Goal: Transaction & Acquisition: Obtain resource

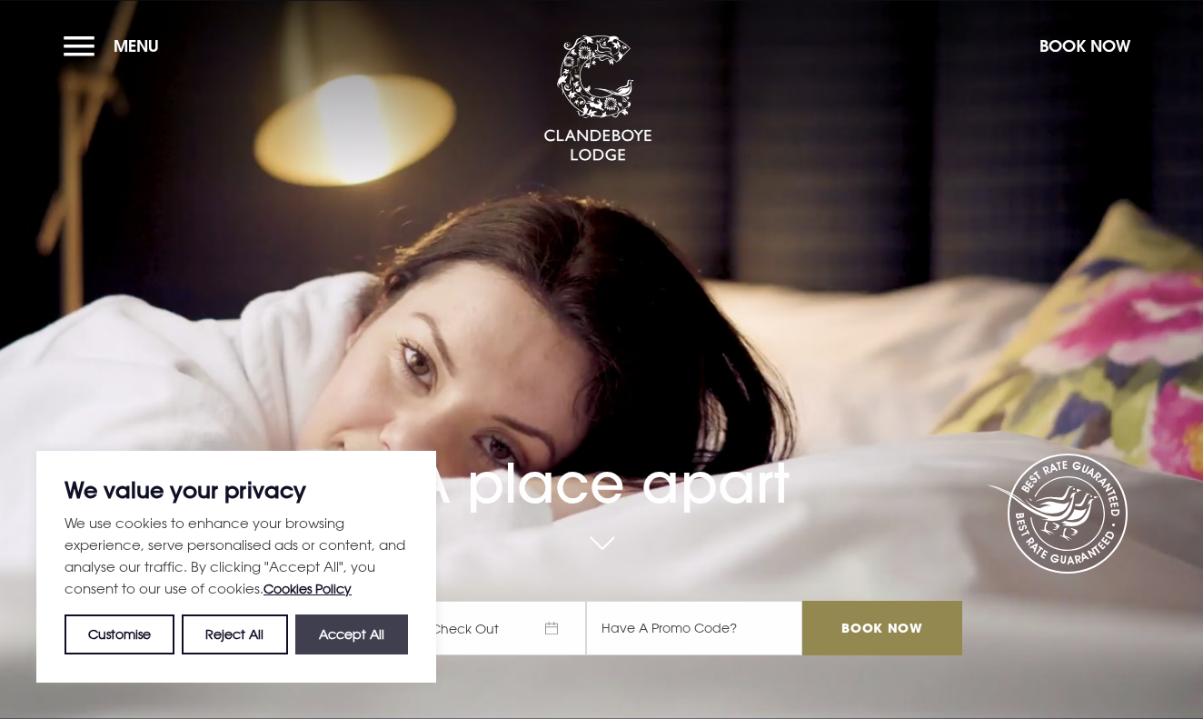
click at [340, 634] on button "Accept All" at bounding box center [351, 634] width 113 height 40
checkbox input "true"
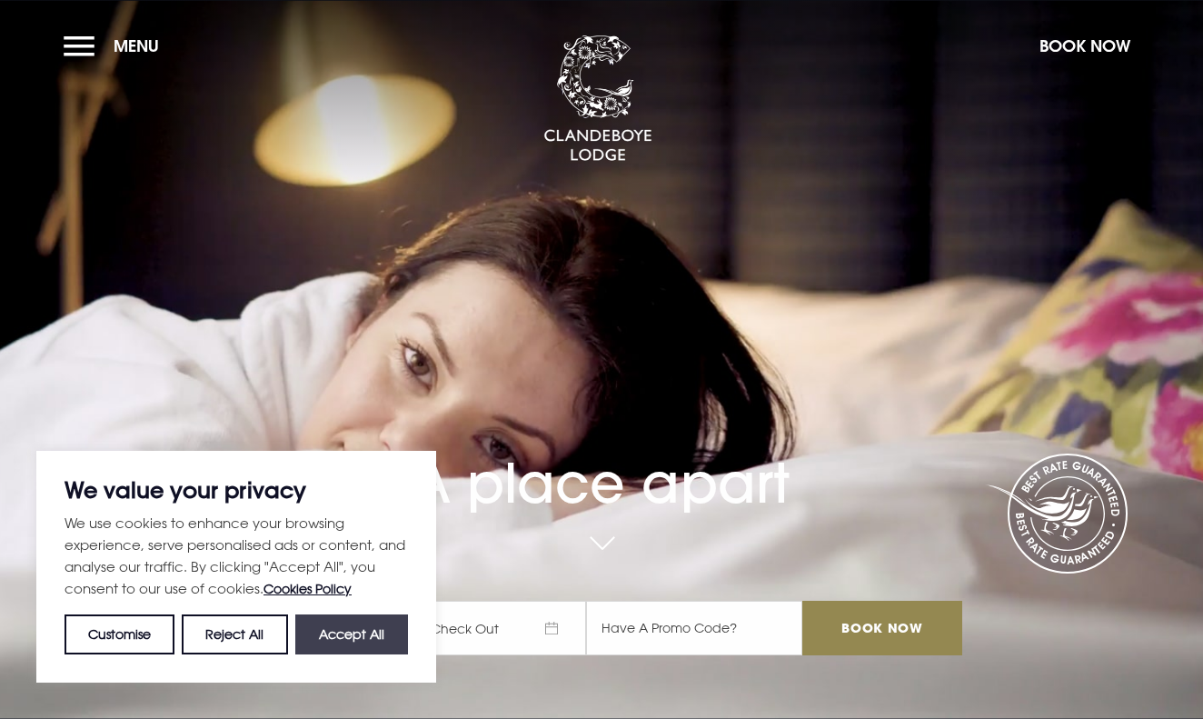
checkbox input "true"
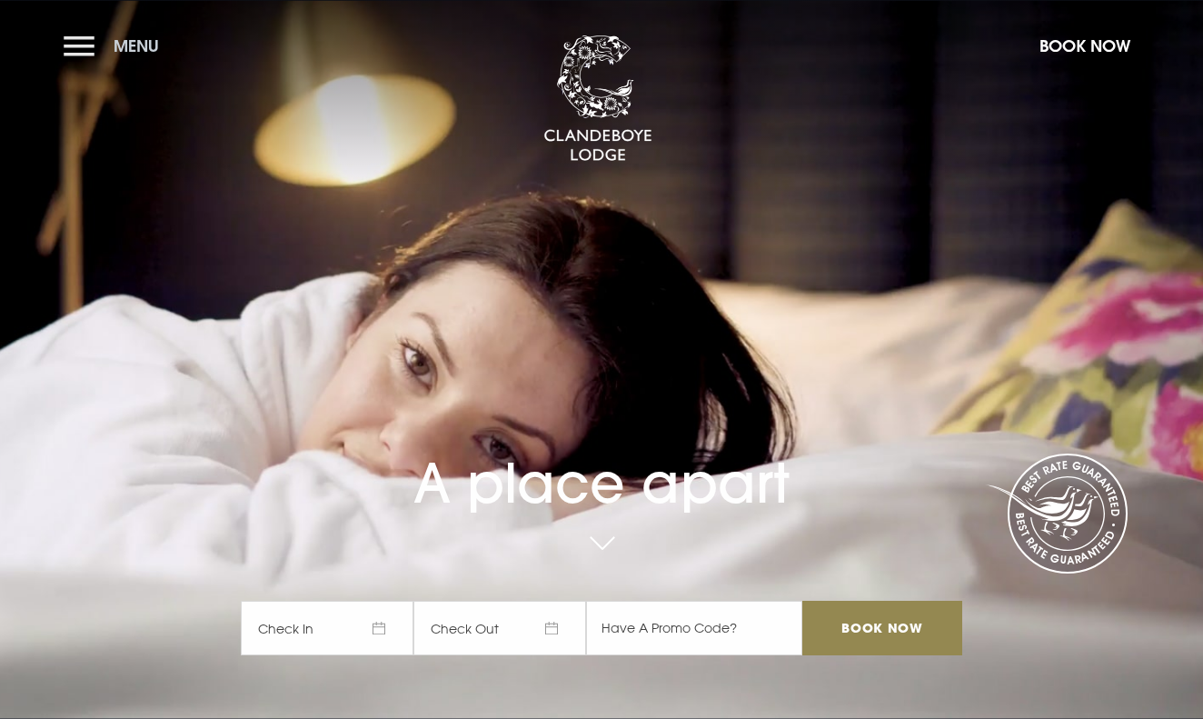
click at [69, 45] on button "Menu" at bounding box center [116, 45] width 104 height 39
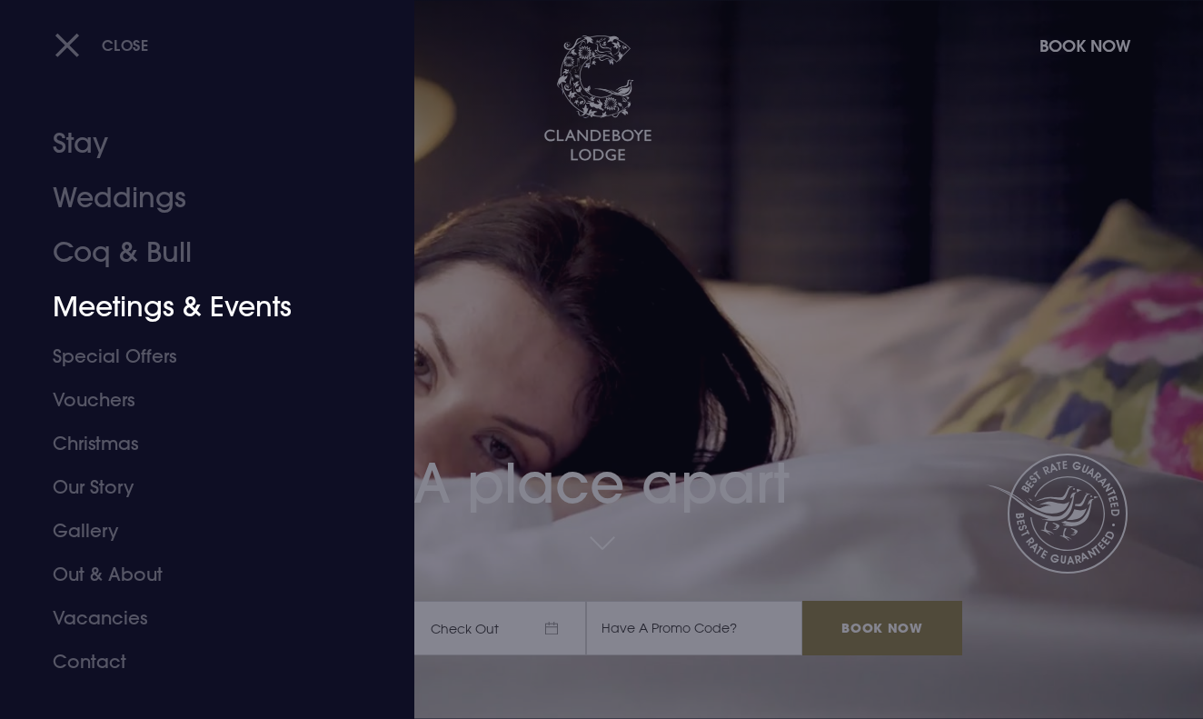
click at [182, 313] on link "Meetings & Events" at bounding box center [195, 307] width 284 height 55
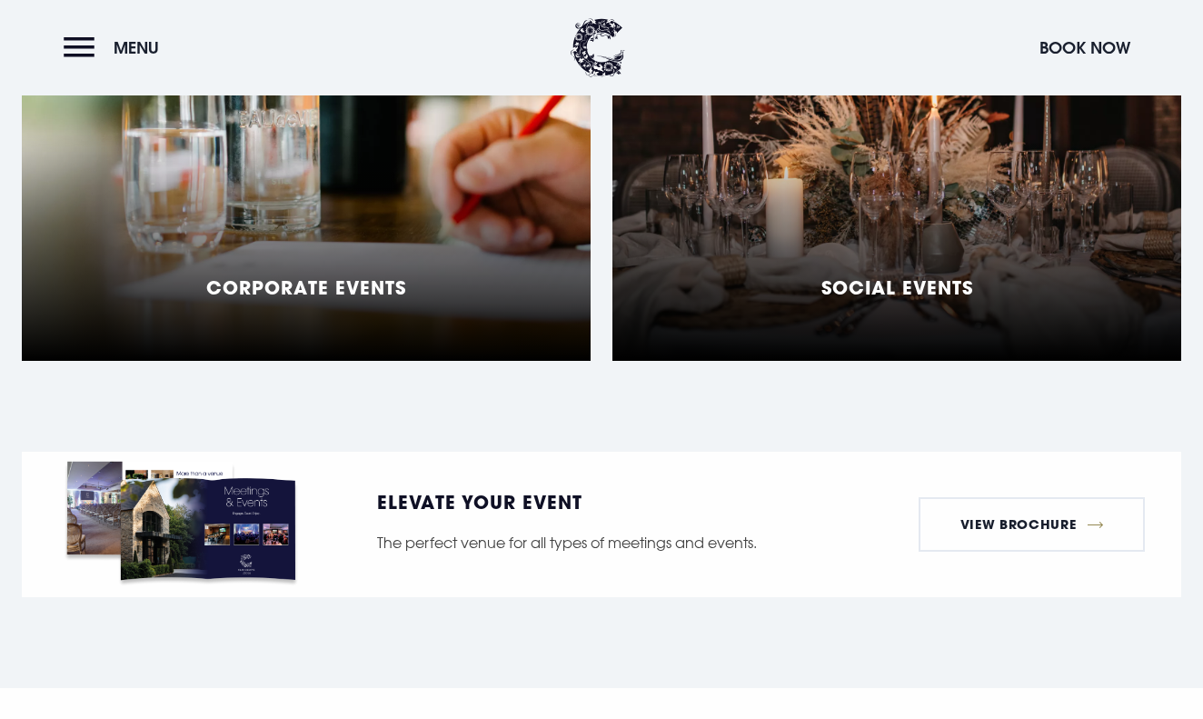
scroll to position [1158, 0]
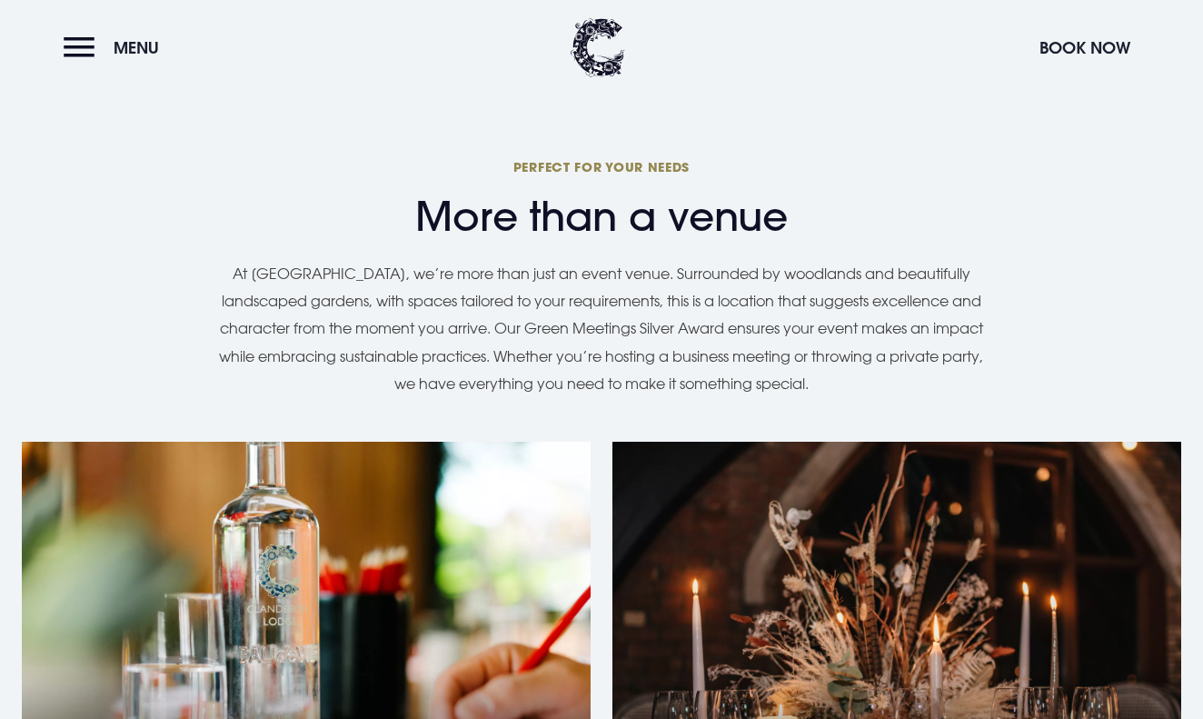
click at [810, 560] on div "Social Events" at bounding box center [896, 669] width 569 height 454
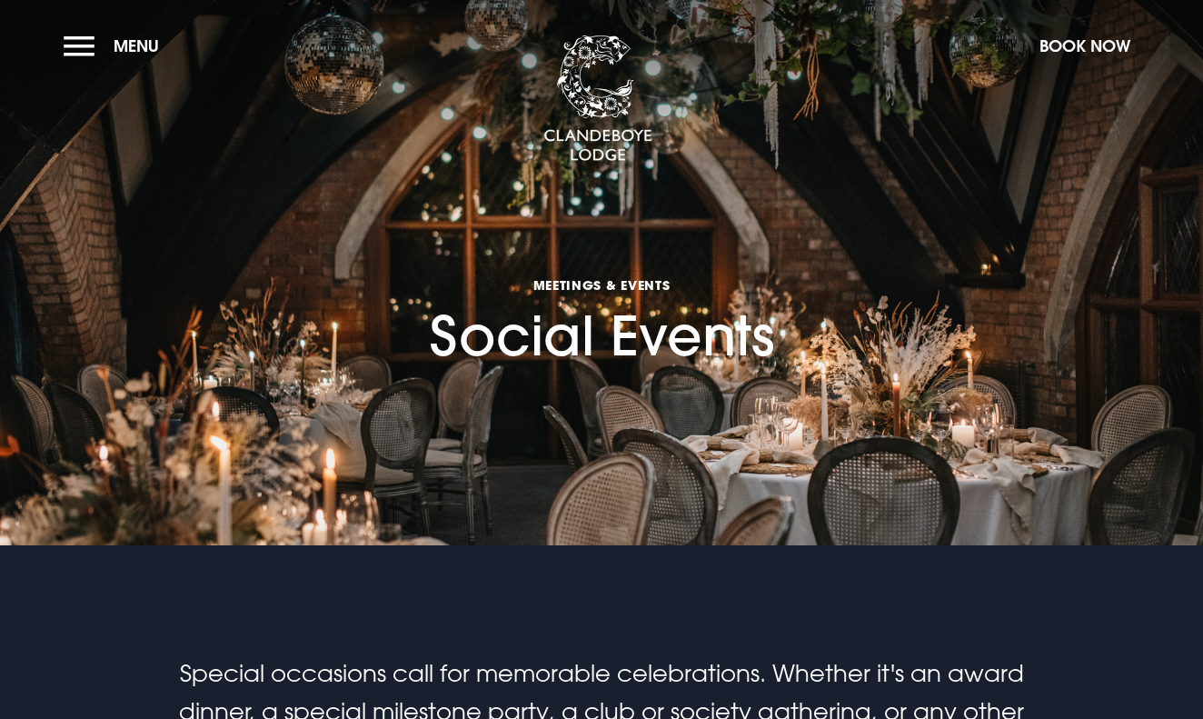
checkbox input "true"
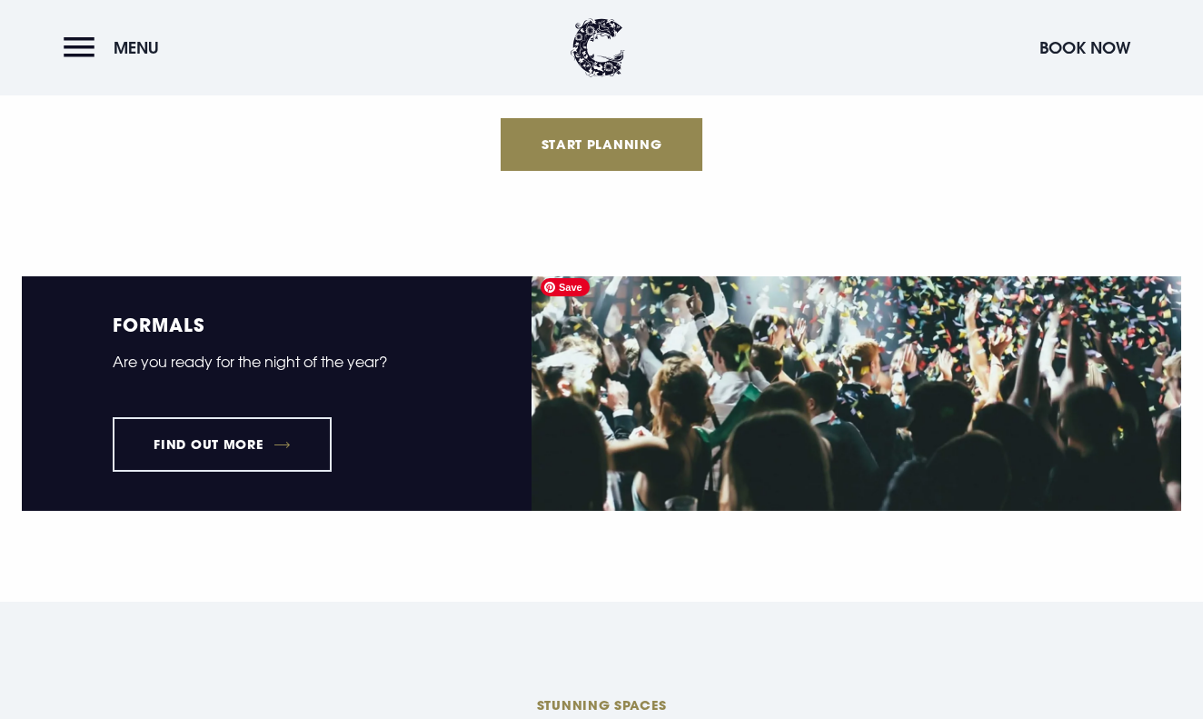
scroll to position [2253, 0]
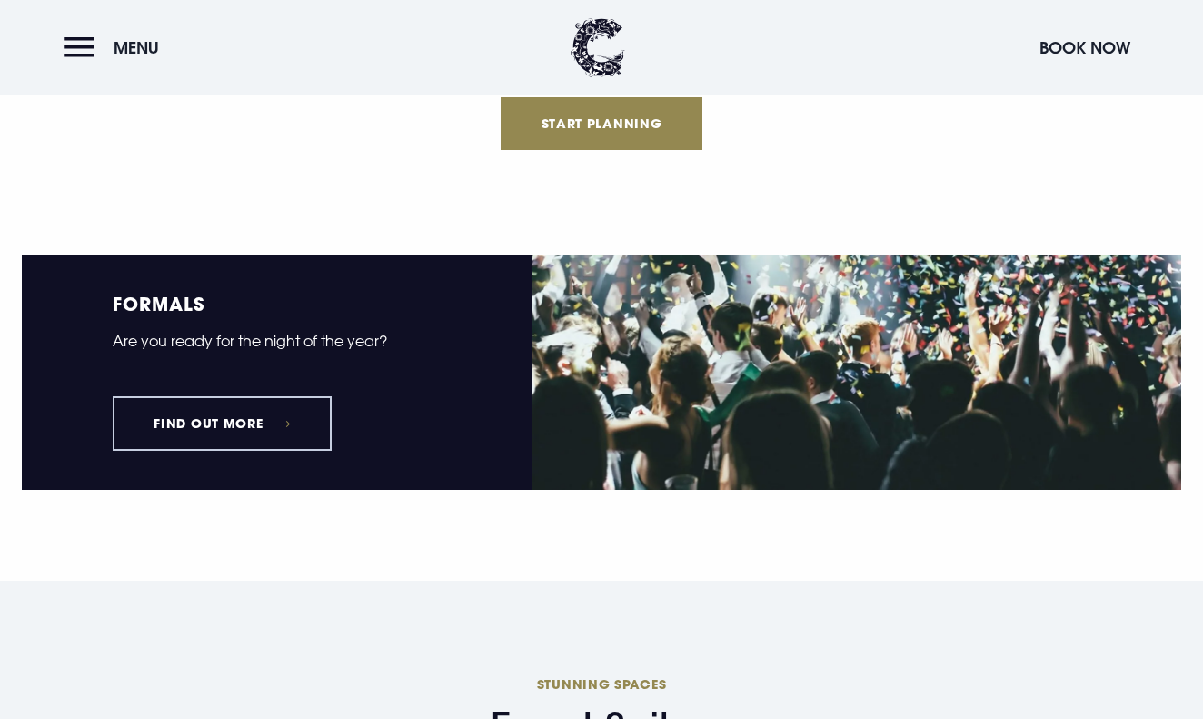
click at [314, 410] on link "Find out more" at bounding box center [222, 423] width 219 height 55
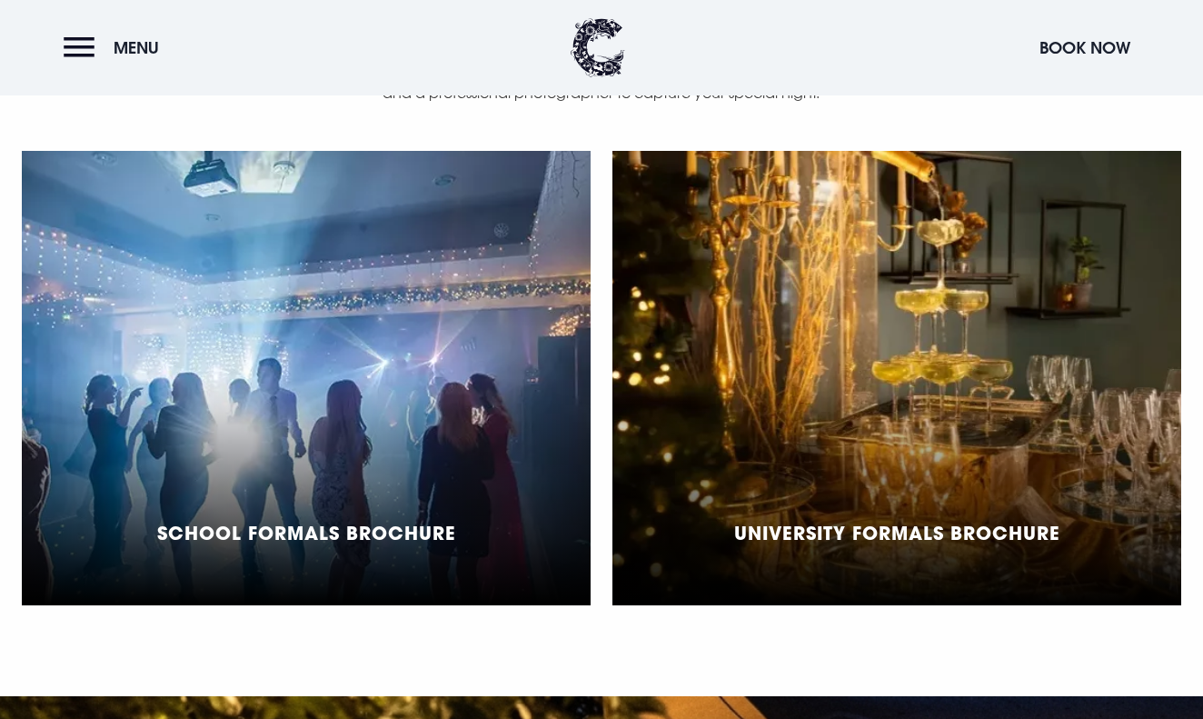
scroll to position [1392, 0]
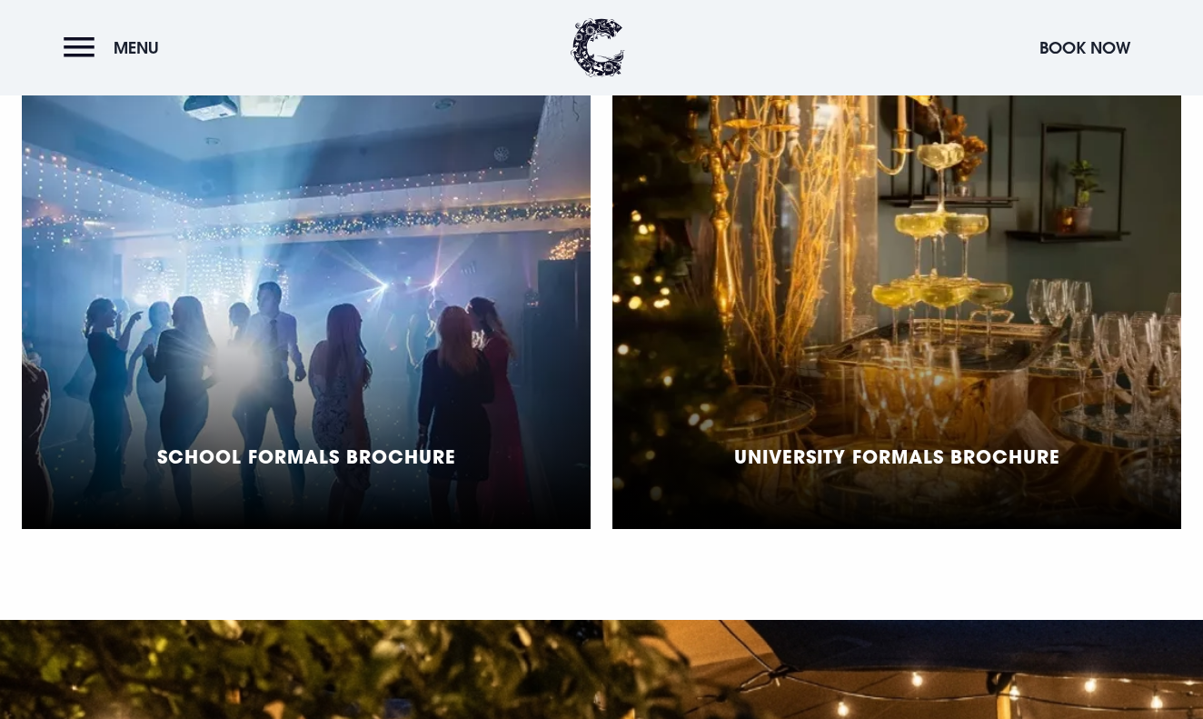
click at [460, 430] on div "School Formals Brochure" at bounding box center [306, 302] width 569 height 454
